Goal: Obtain resource: Download file/media

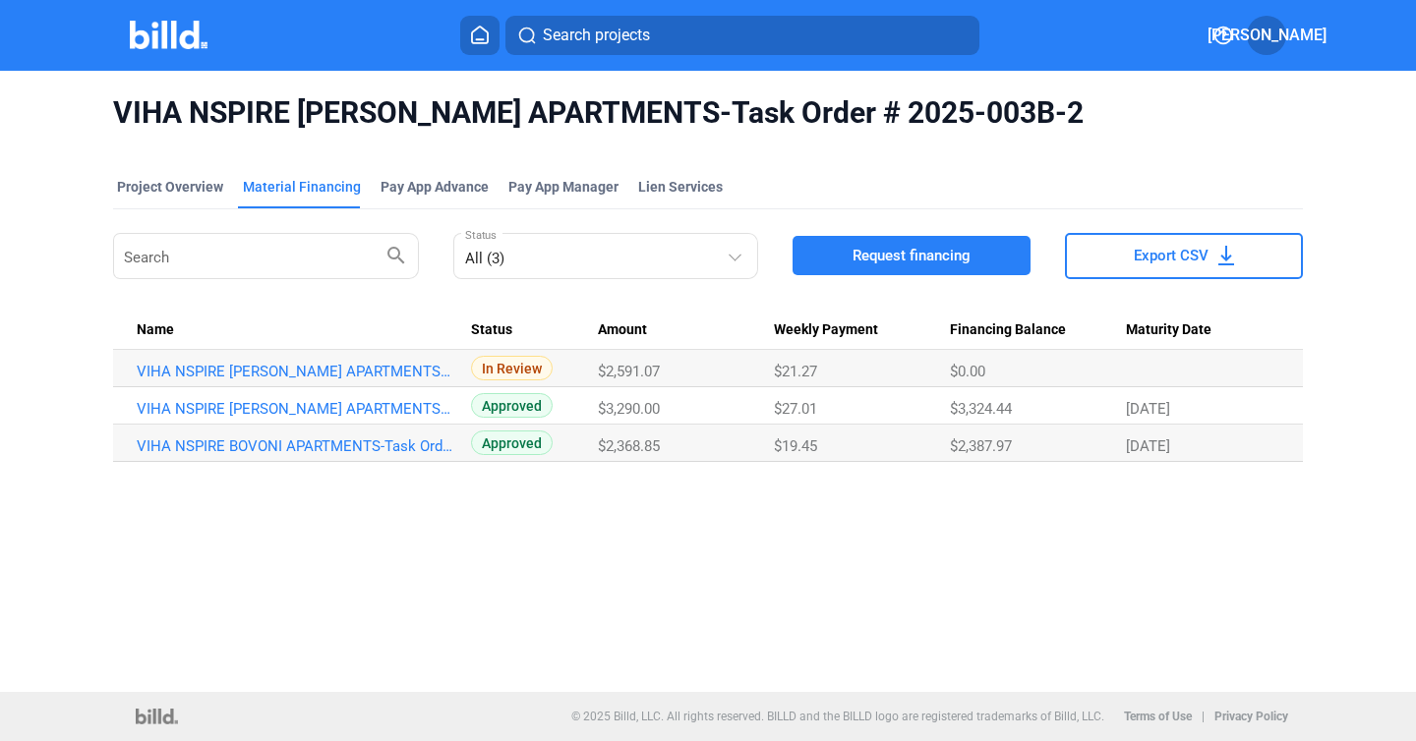
drag, startPoint x: 627, startPoint y: 564, endPoint x: 624, endPoint y: 552, distance: 13.1
click at [628, 564] on div "VIHA NSPIRE BOVONI APARTMENTS-Task Order # 2025-003B-2 Project Overview Materia…" at bounding box center [708, 381] width 1416 height 621
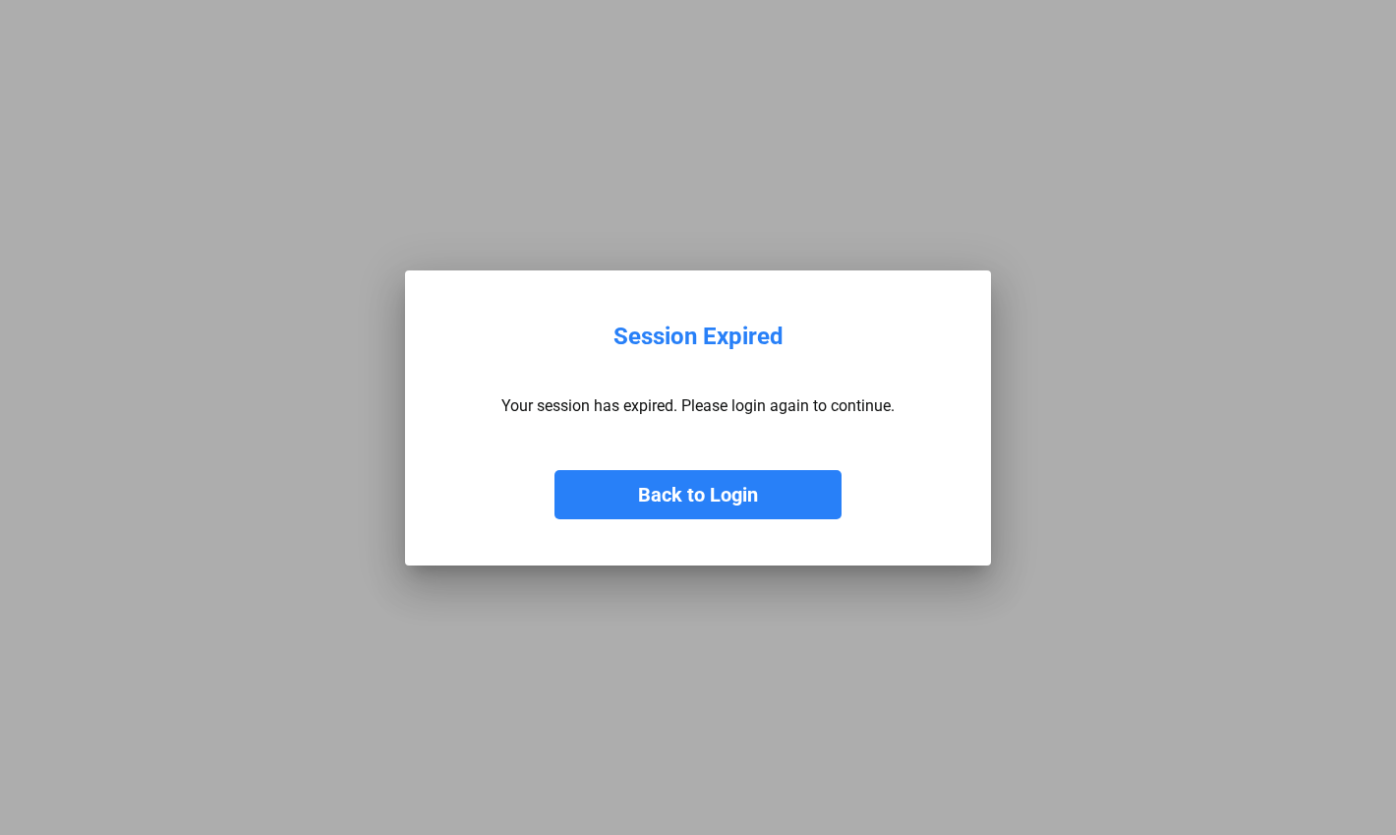
click at [638, 497] on button "Back to Login" at bounding box center [698, 494] width 287 height 49
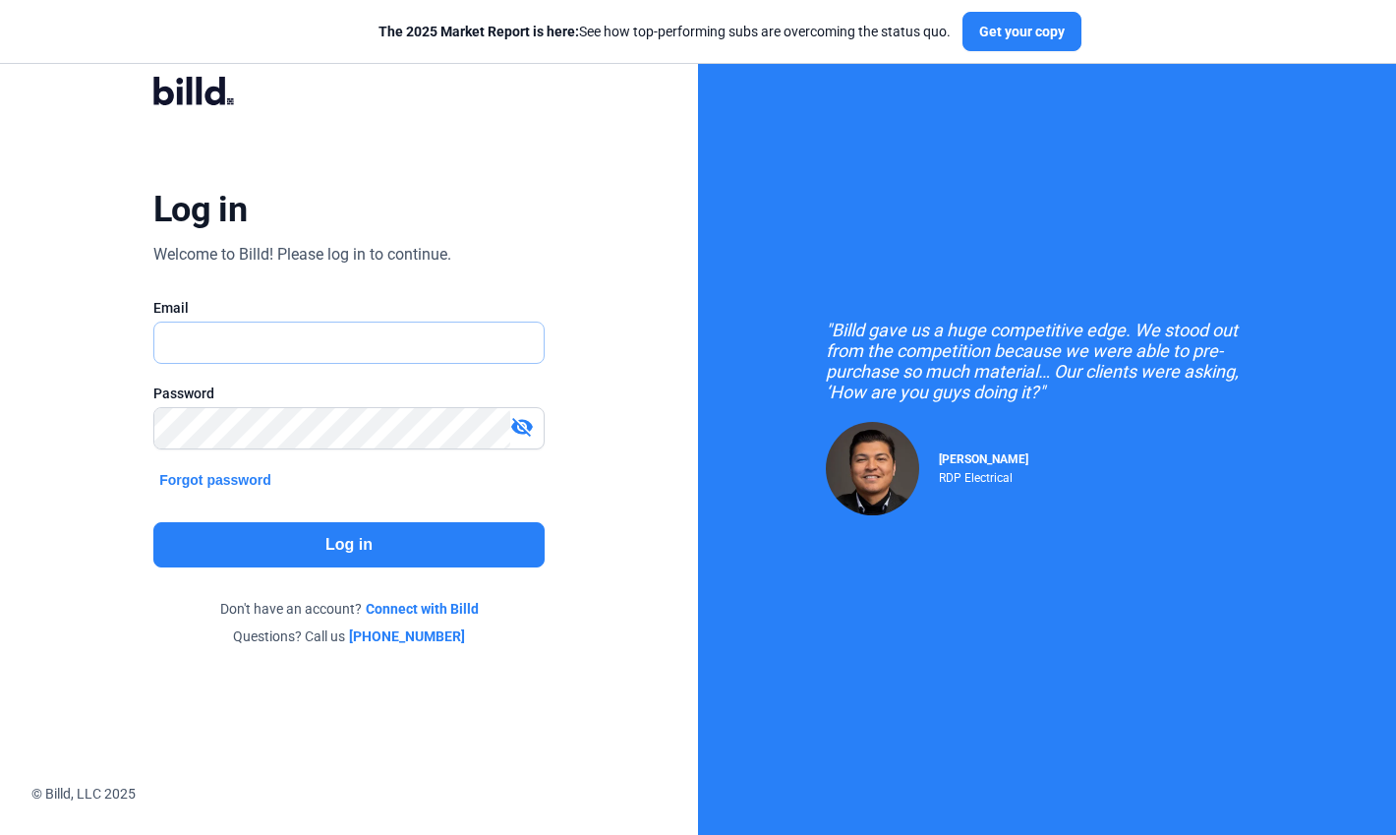
type input "[PERSON_NAME][EMAIL_ADDRESS][DOMAIN_NAME]"
click at [359, 537] on button "Log in" at bounding box center [348, 544] width 391 height 45
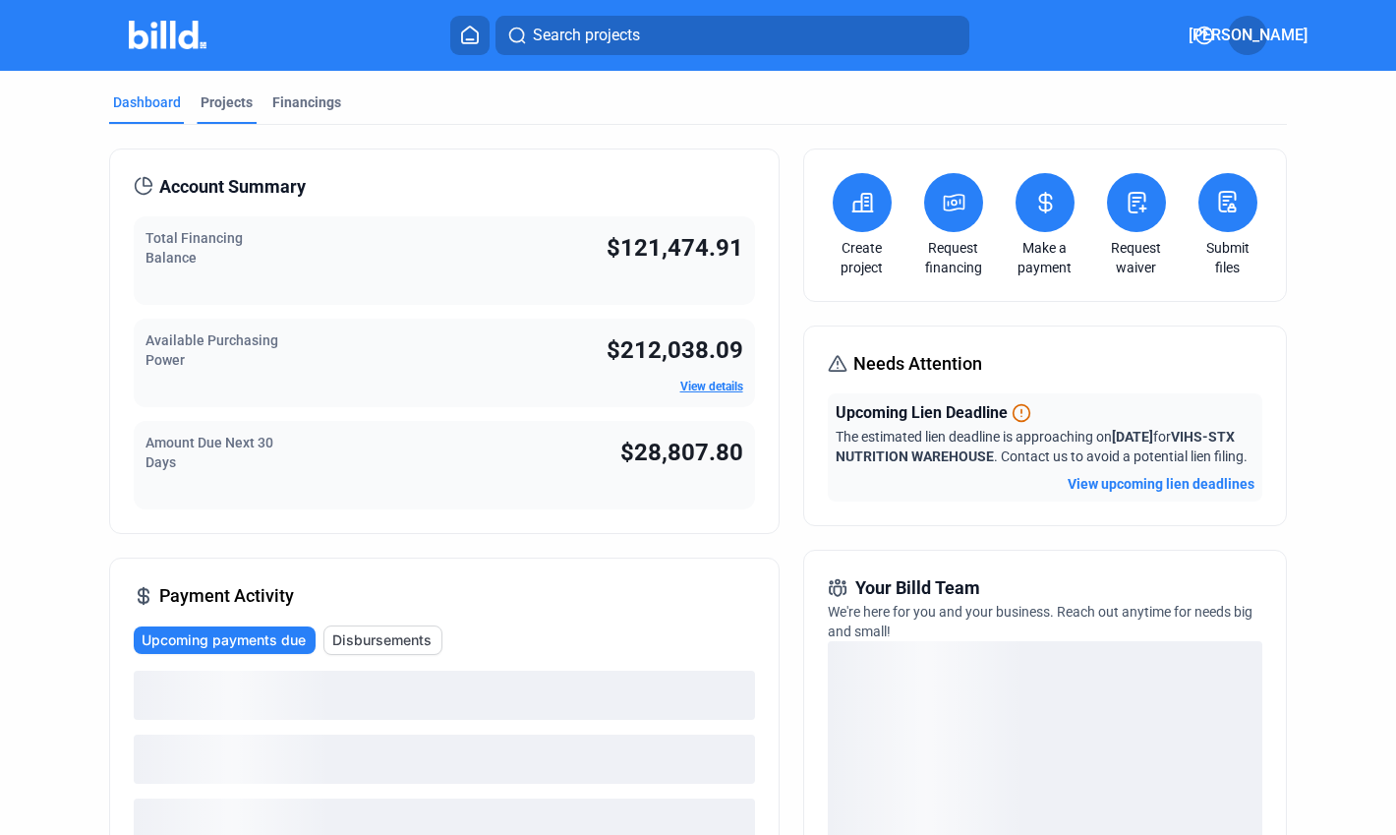
click at [216, 100] on div "Projects" at bounding box center [227, 102] width 52 height 20
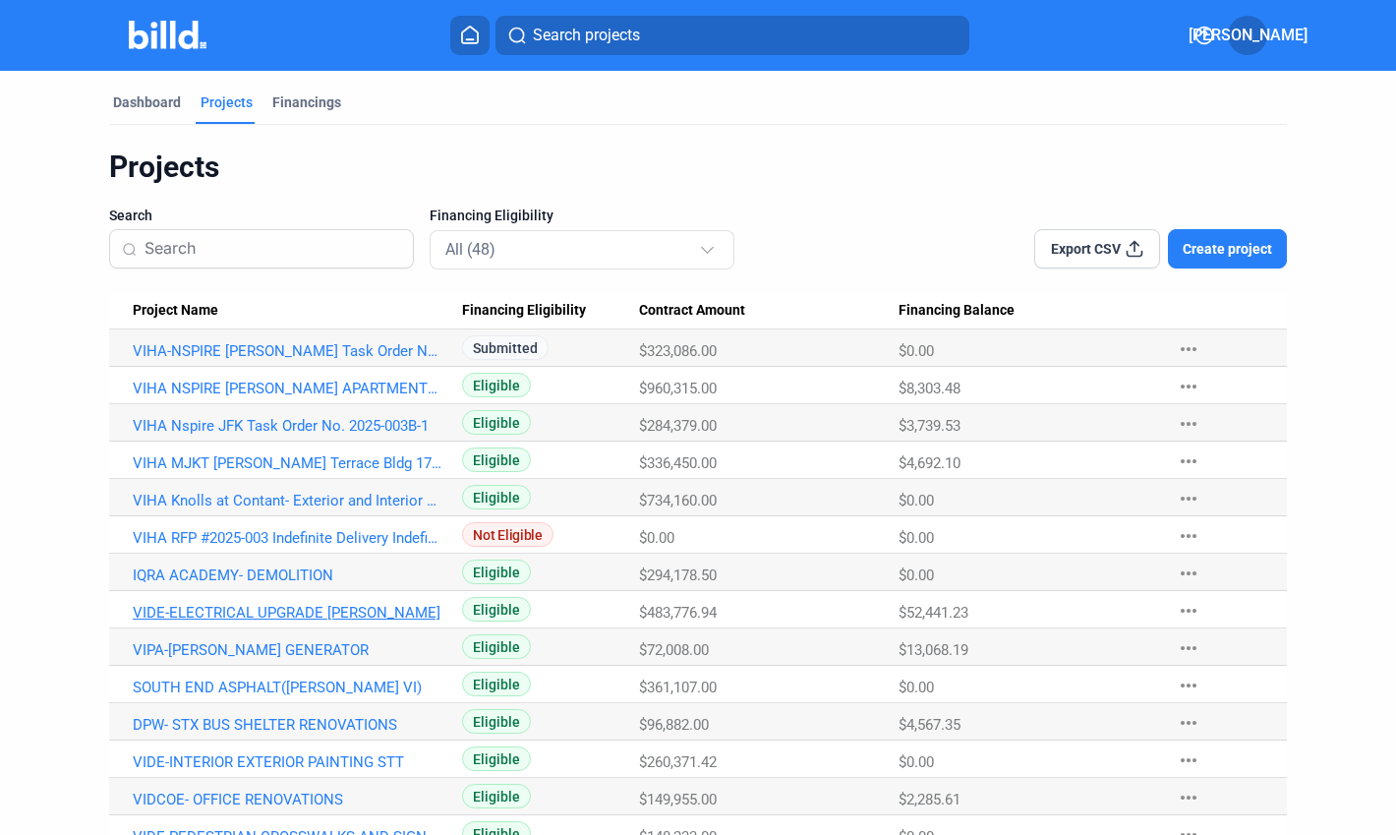
click at [313, 607] on link "VIDE-ELECTRICAL UPGRADE [PERSON_NAME]" at bounding box center [289, 613] width 313 height 18
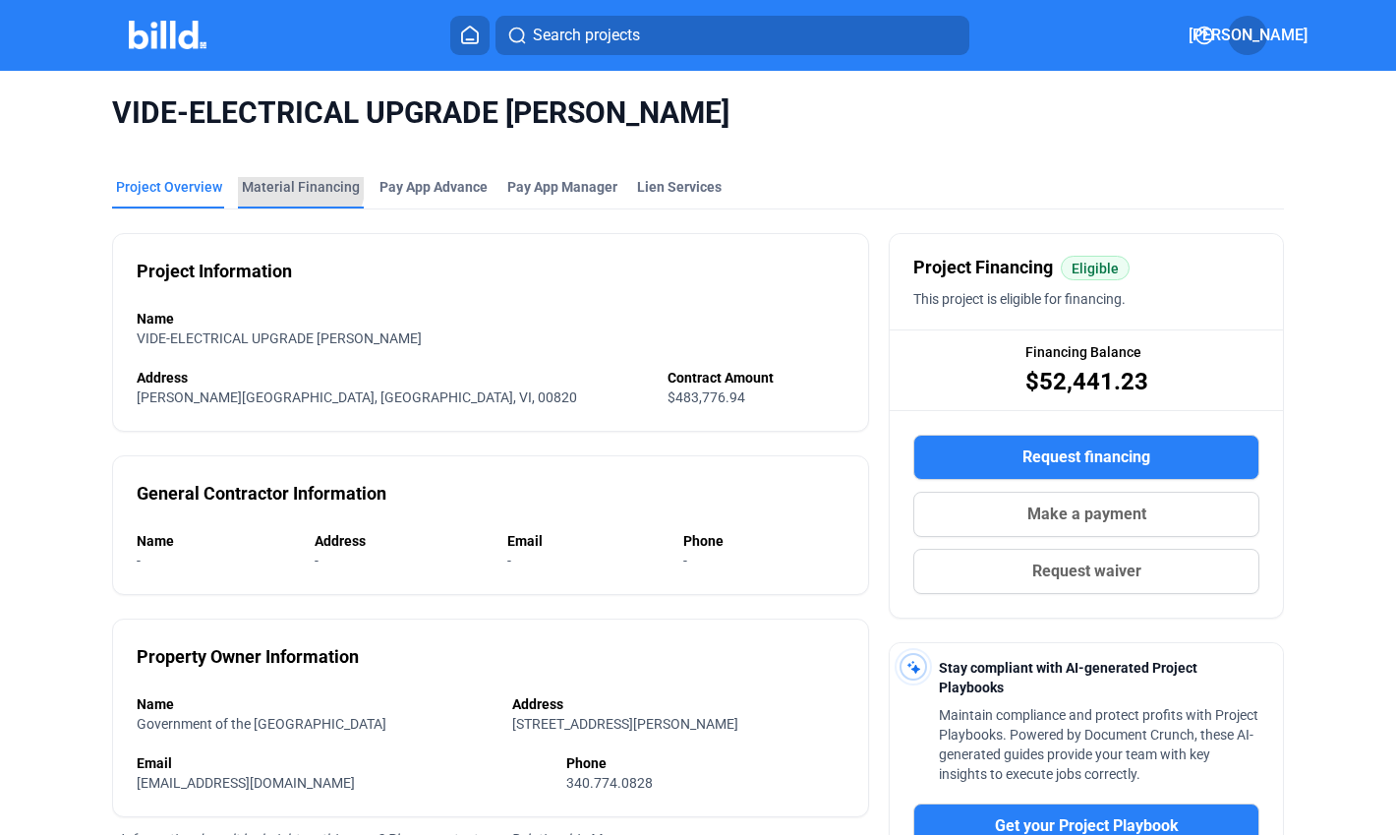
click at [294, 183] on div "Material Financing" at bounding box center [301, 187] width 118 height 20
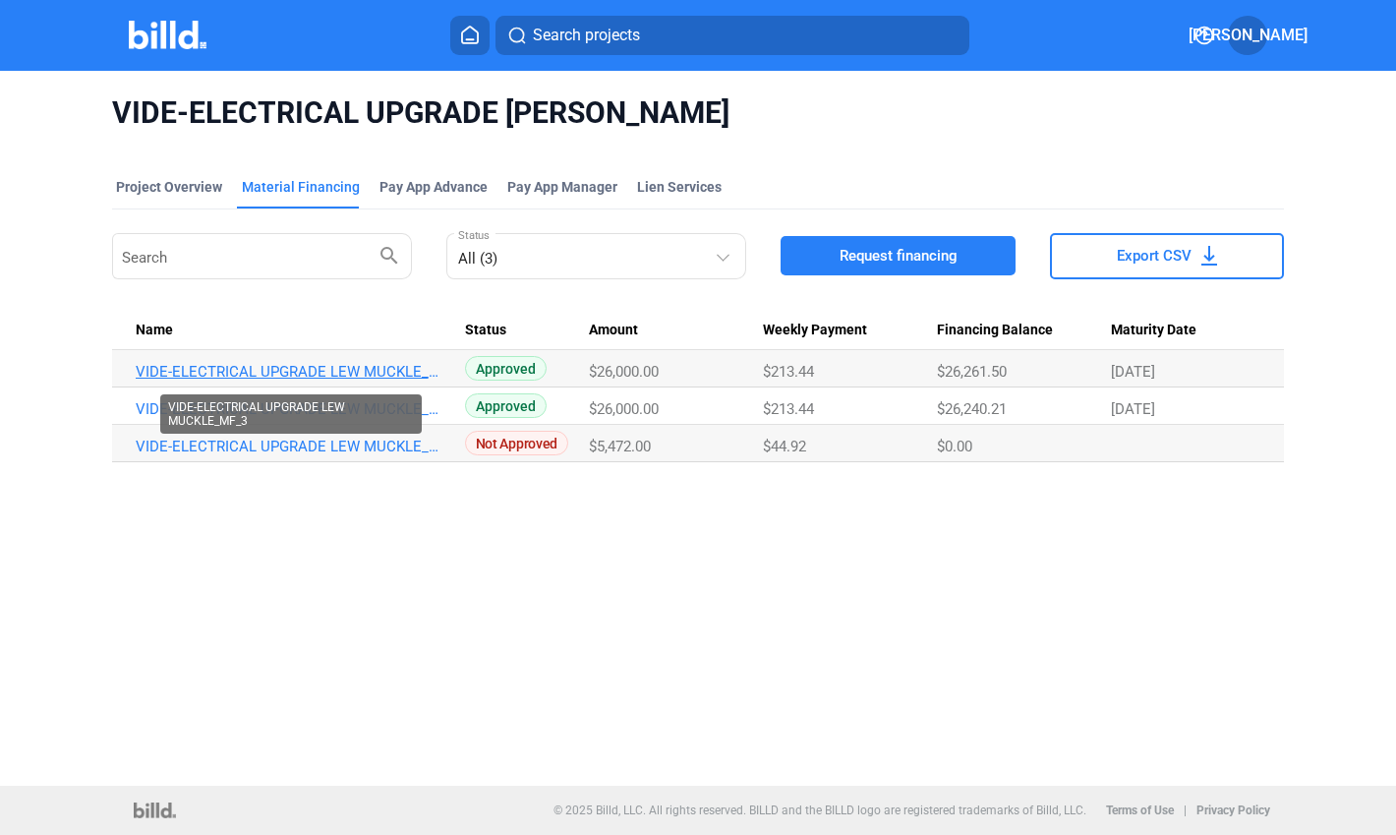
click at [317, 365] on link "VIDE-ELECTRICAL UPGRADE LEW MUCKLE_MF_3" at bounding box center [292, 372] width 313 height 18
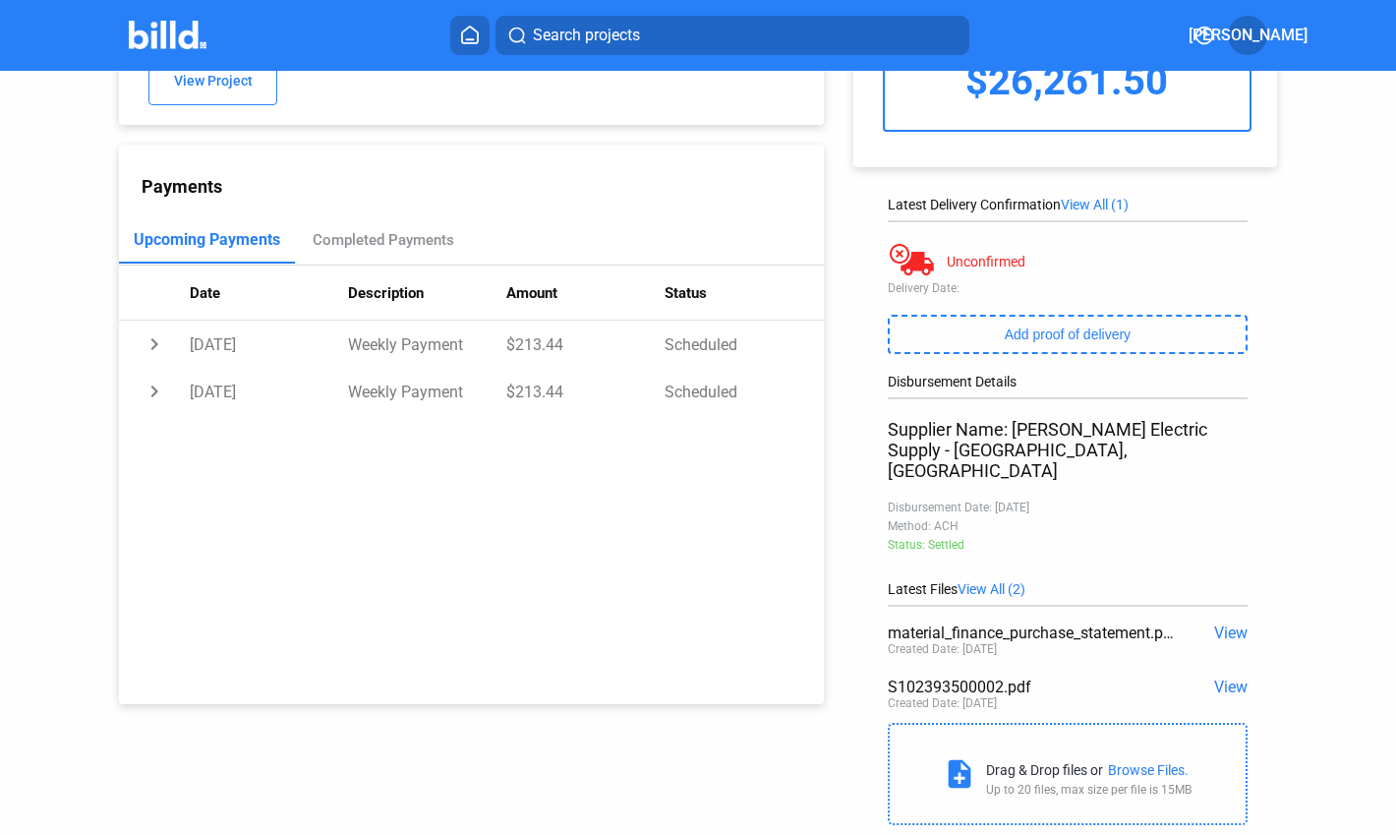
scroll to position [172, 0]
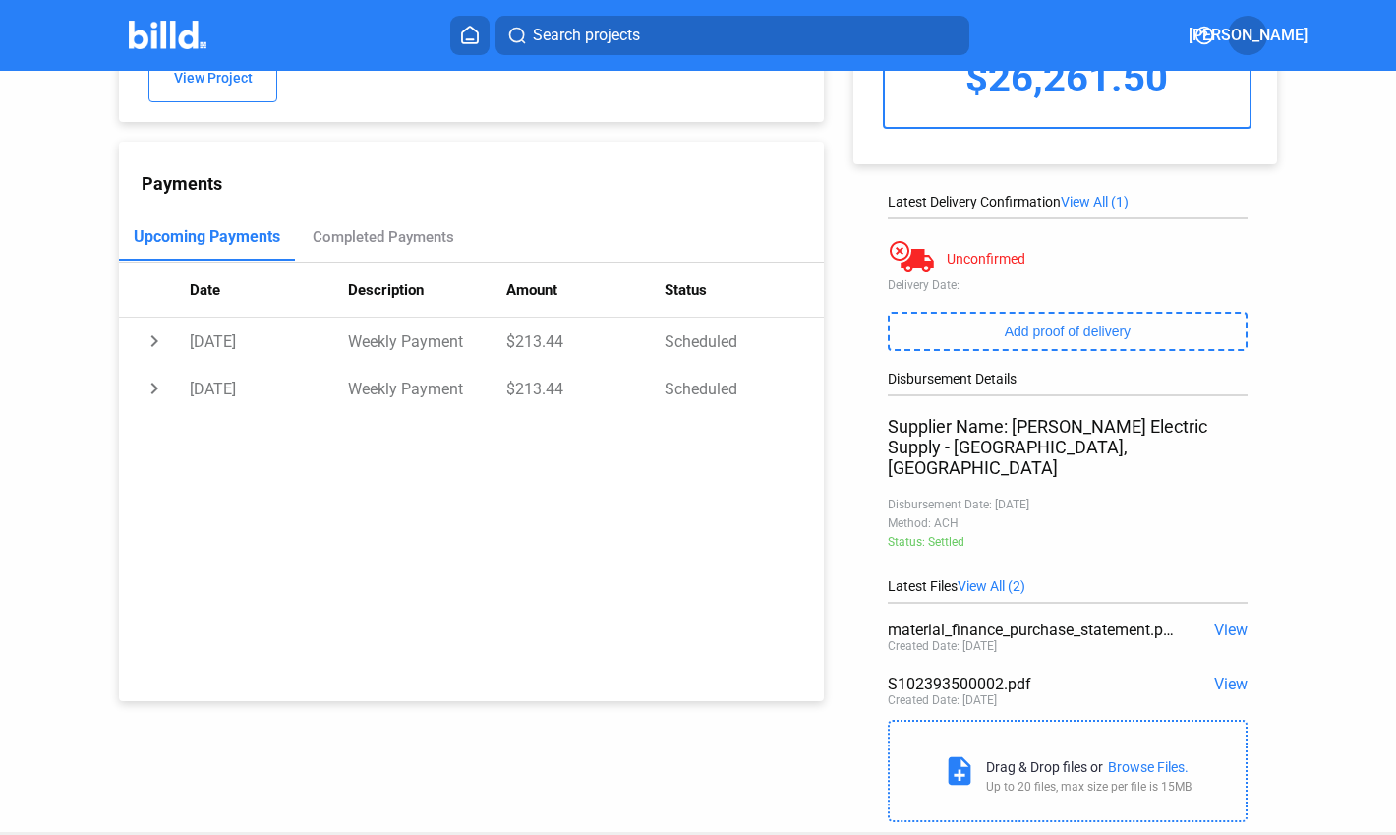
click at [969, 675] on div "S102393500002.pdf" at bounding box center [1032, 684] width 288 height 19
click at [1225, 675] on span "View" at bounding box center [1230, 684] width 33 height 19
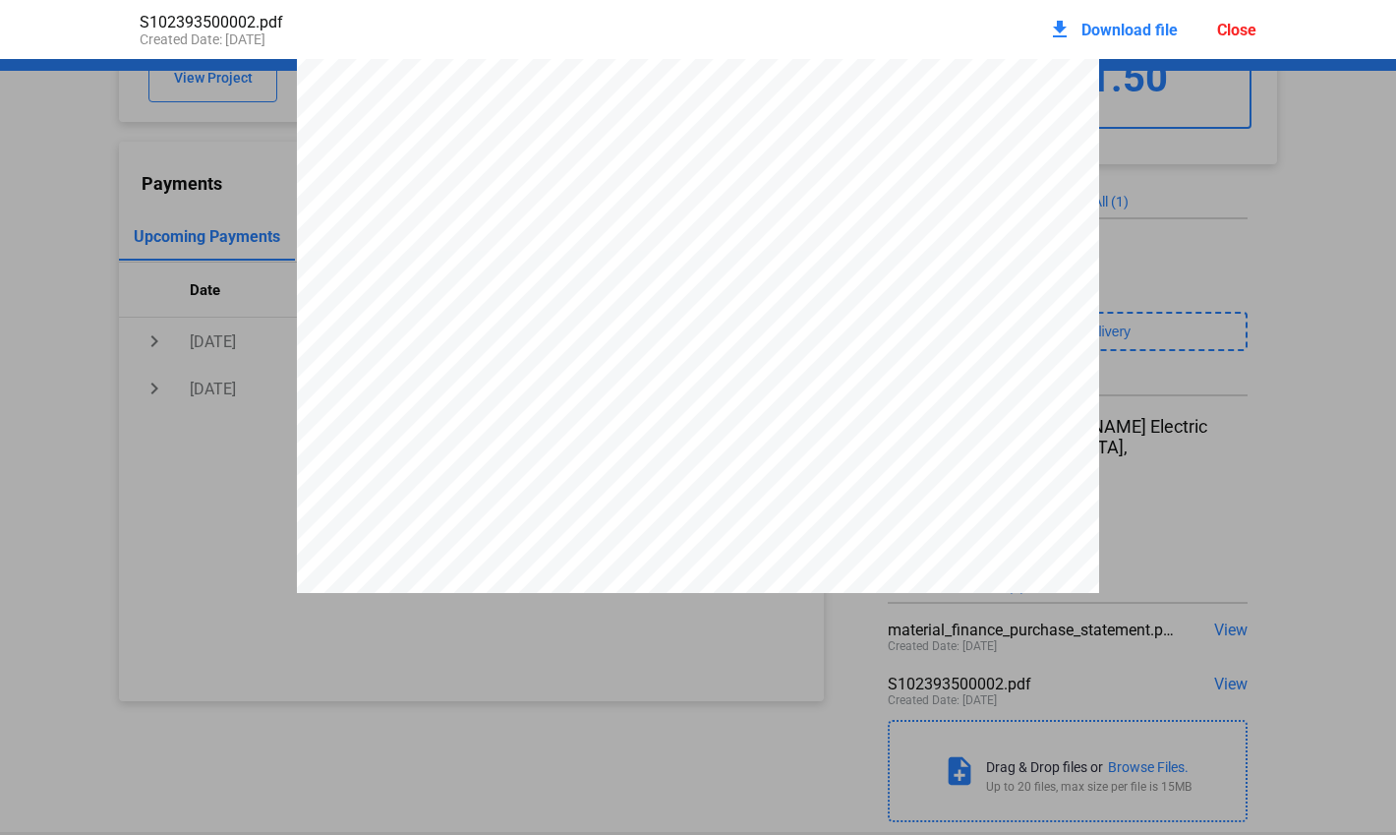
scroll to position [0, 0]
click at [952, 294] on span "C/O TROPICAL SHIPPING ST. CROIX" at bounding box center [872, 288] width 205 height 12
click at [1109, 24] on span "Download file" at bounding box center [1130, 30] width 96 height 19
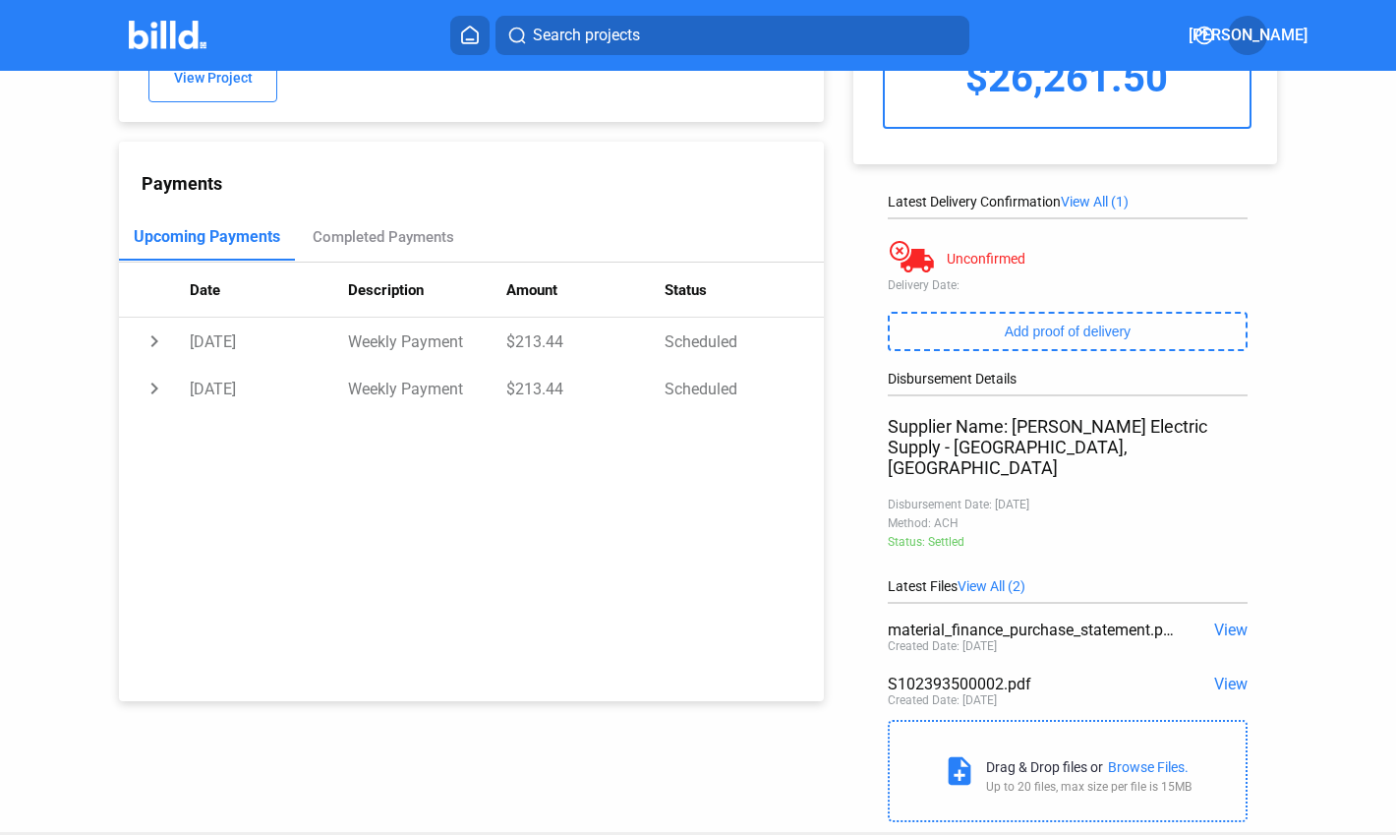
drag, startPoint x: 579, startPoint y: 655, endPoint x: 512, endPoint y: 593, distance: 91.2
click at [579, 655] on div "Payments Upcoming Payments Completed Payments Date Description Amount Status ch…" at bounding box center [471, 422] width 705 height 560
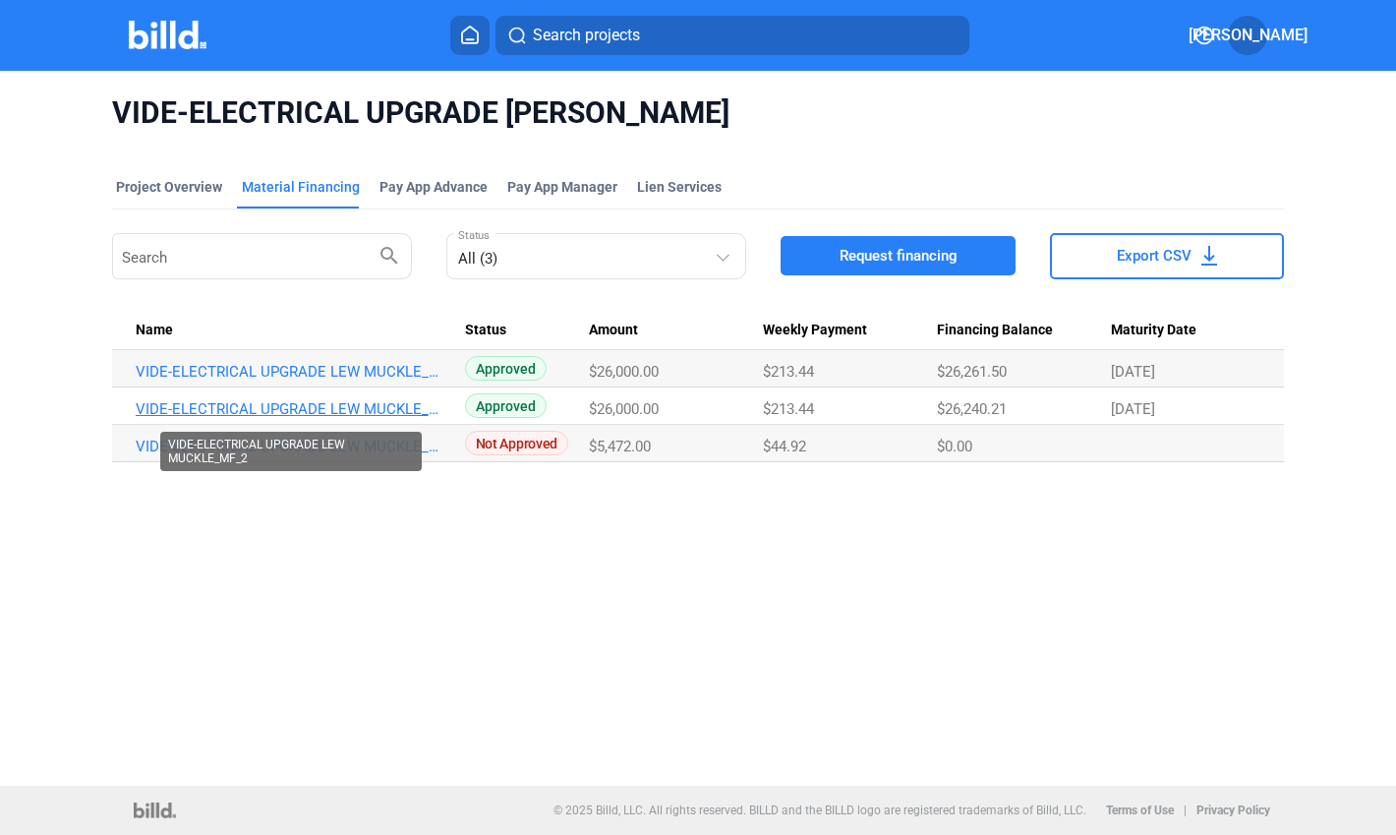
click at [263, 407] on link "VIDE-ELECTRICAL UPGRADE LEW MUCKLE_MF_2" at bounding box center [292, 409] width 313 height 18
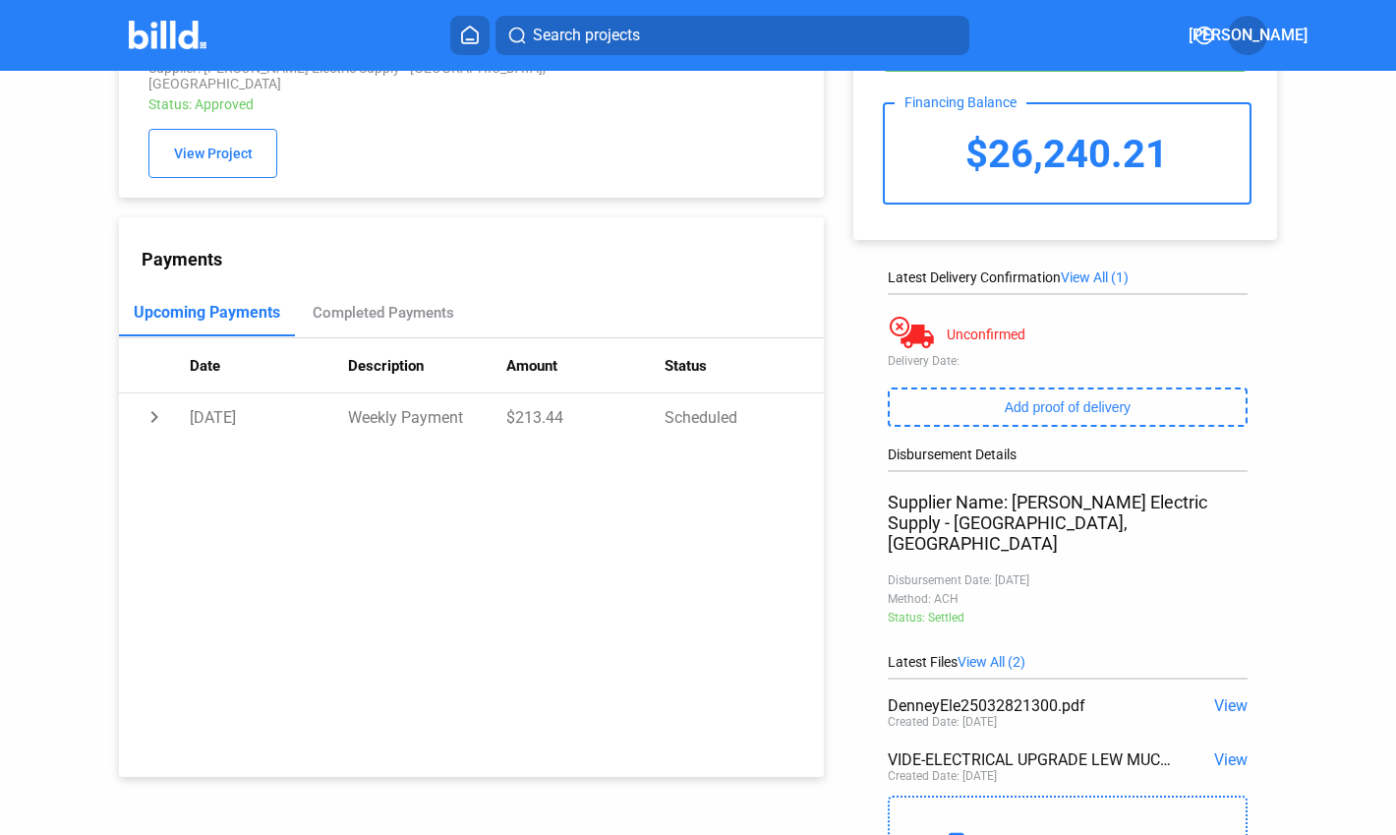
scroll to position [142, 0]
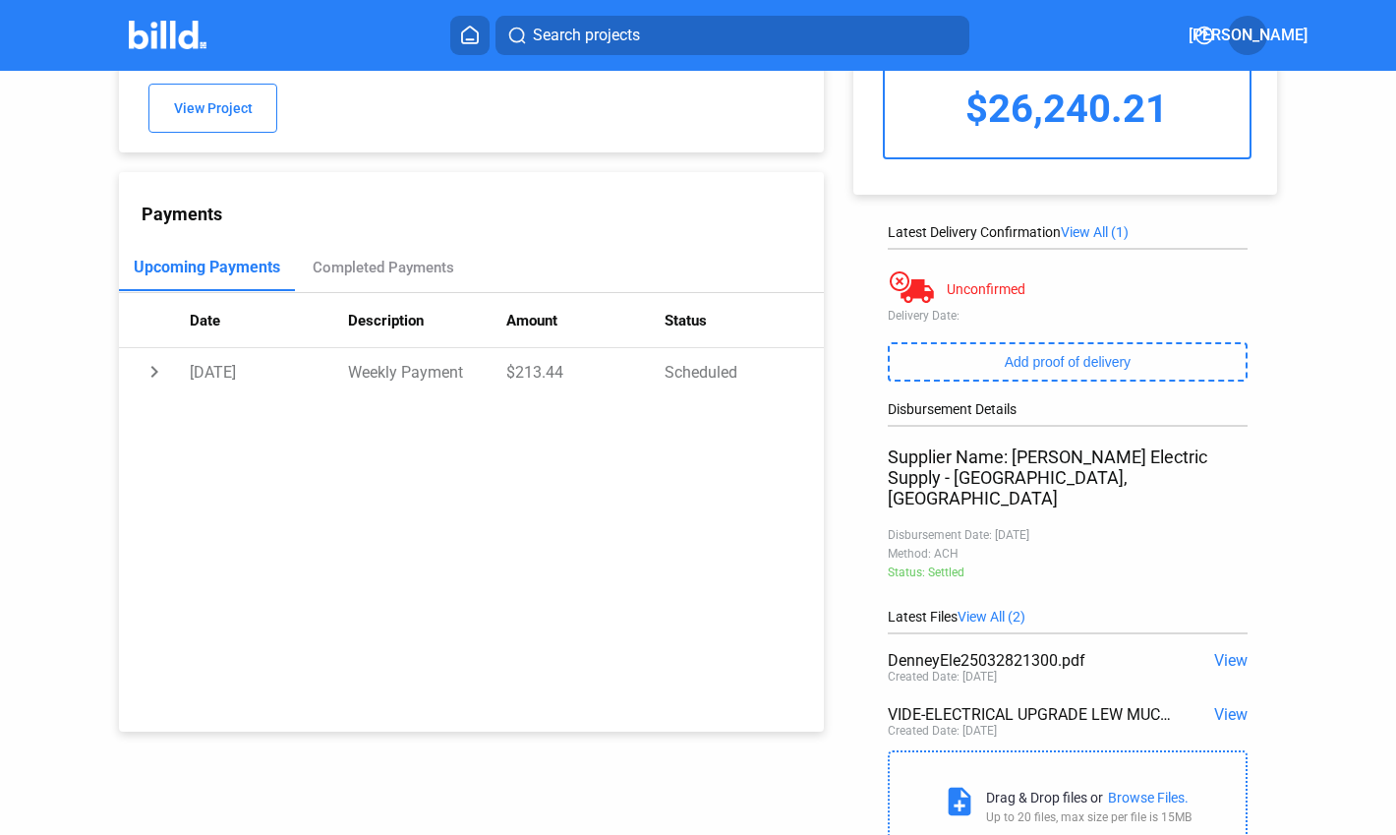
click at [1224, 705] on span "View" at bounding box center [1230, 714] width 33 height 19
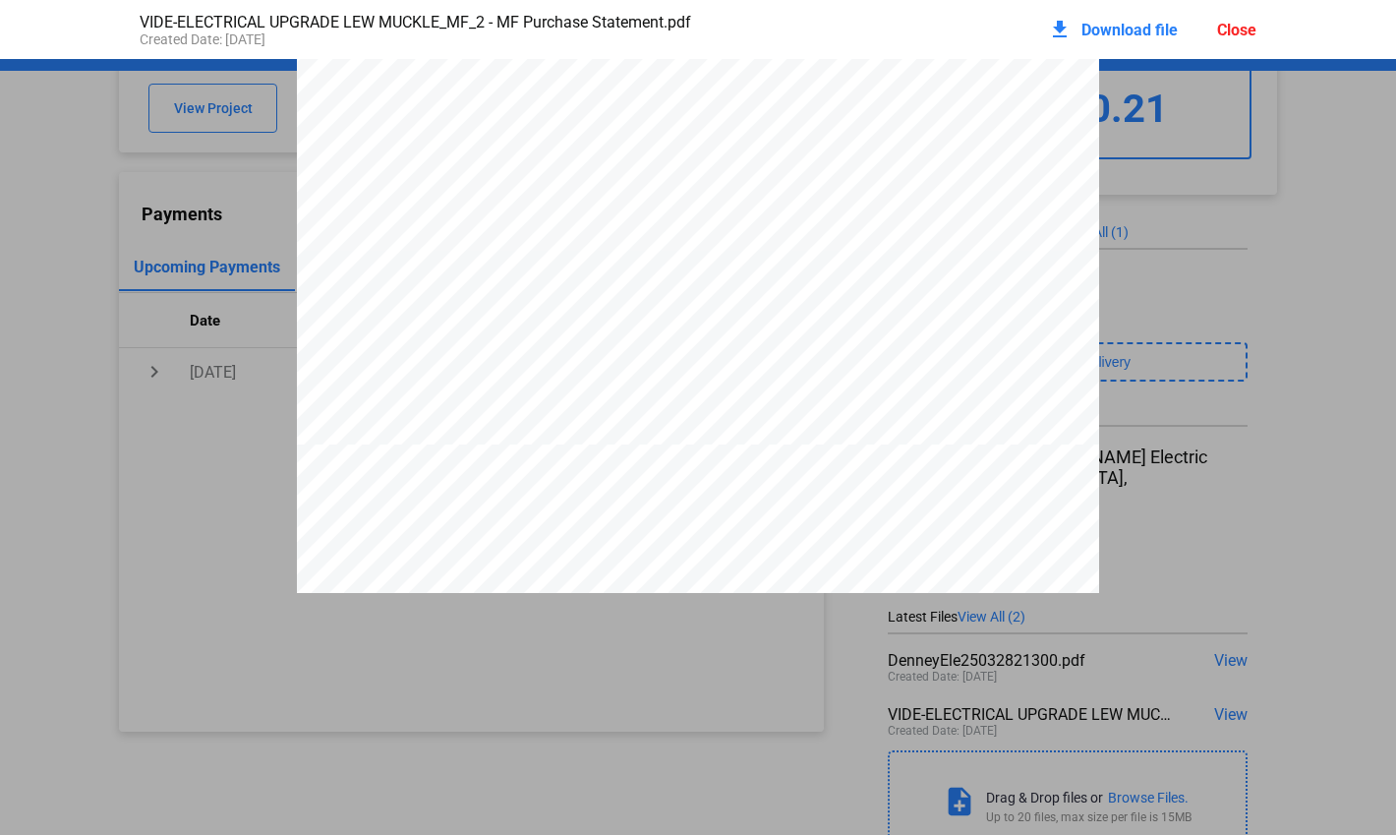
scroll to position [0, 0]
click at [1232, 27] on div "Close" at bounding box center [1236, 30] width 39 height 19
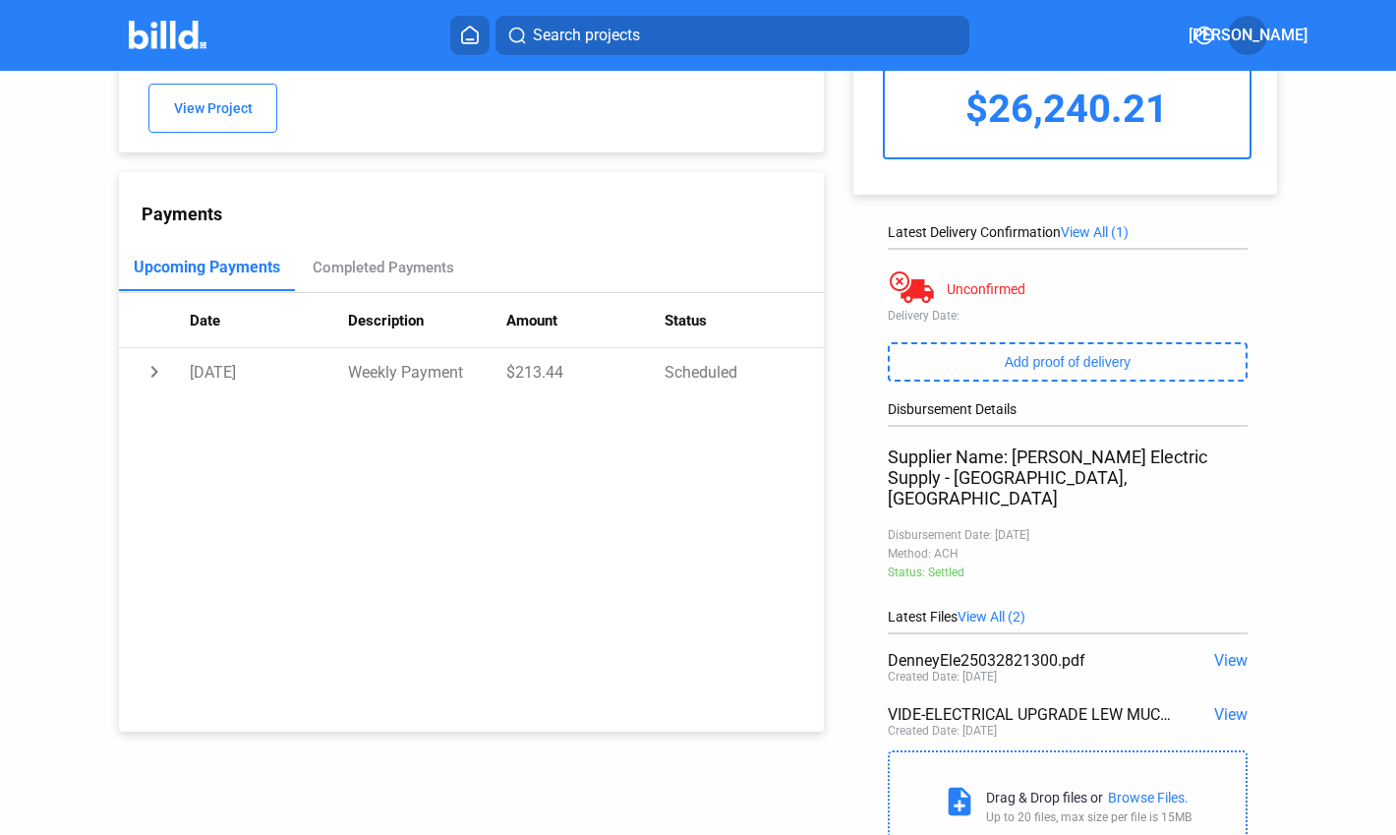
click at [1223, 651] on span "View" at bounding box center [1230, 660] width 33 height 19
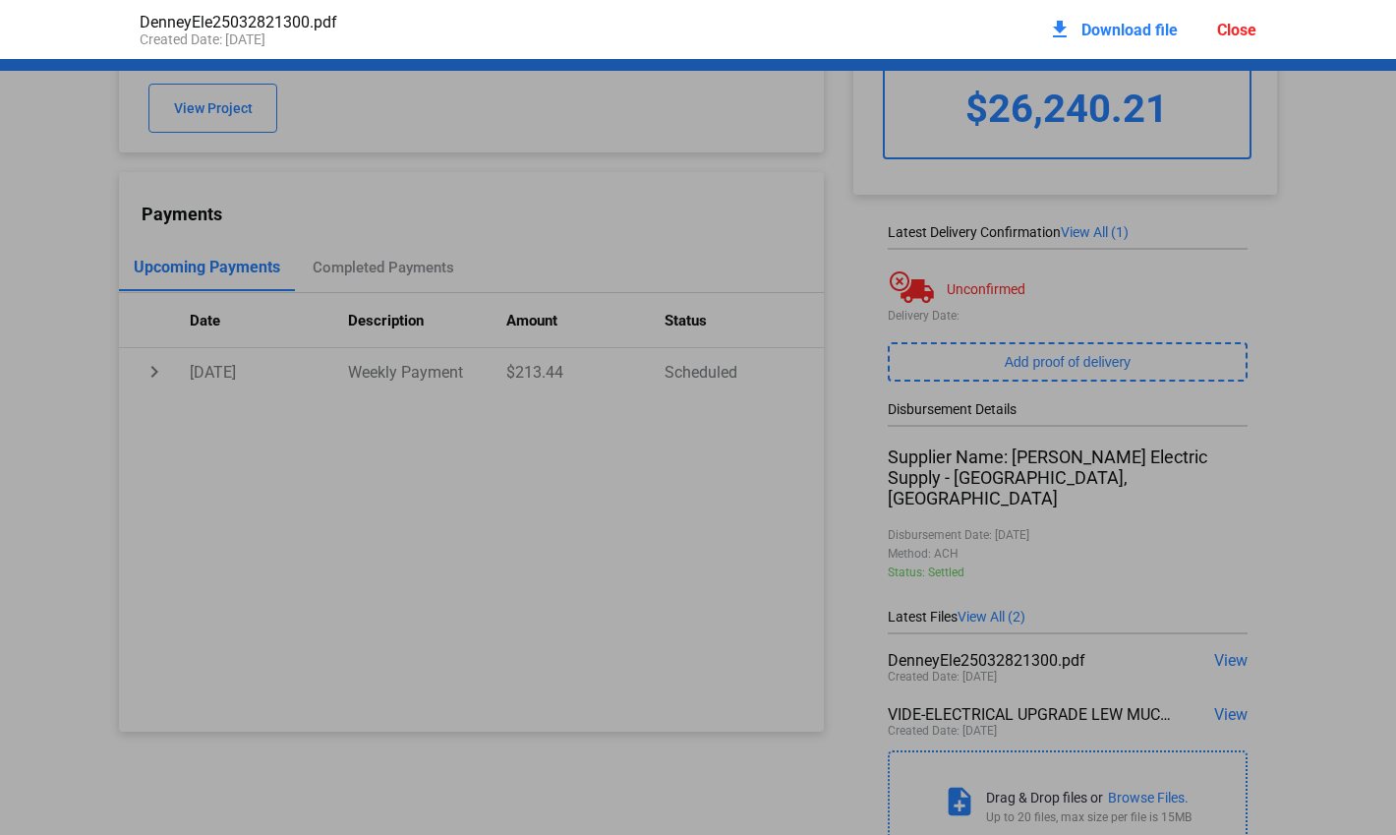
scroll to position [10, 0]
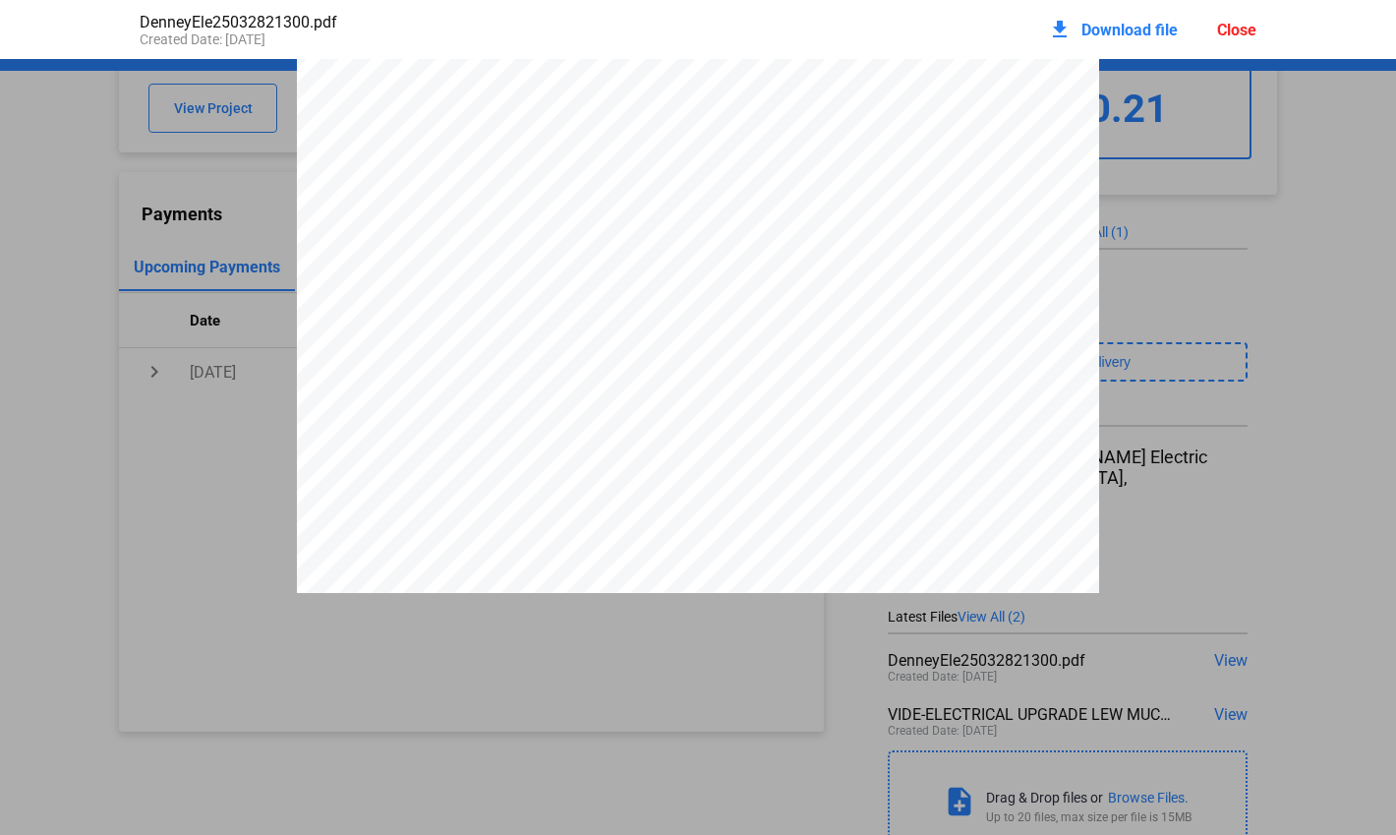
click at [1111, 30] on span "Download file" at bounding box center [1130, 30] width 96 height 19
